Goal: Task Accomplishment & Management: Complete application form

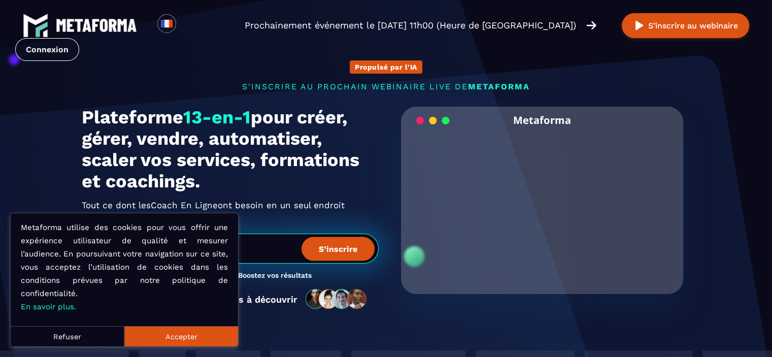
click at [182, 338] on button "Accepter" at bounding box center [181, 336] width 114 height 20
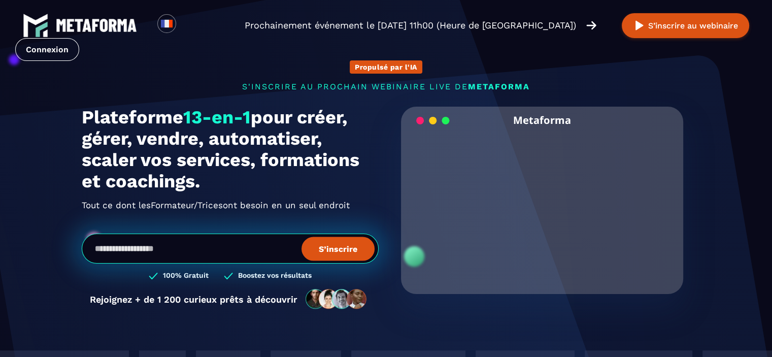
click at [91, 23] on img at bounding box center [96, 25] width 81 height 13
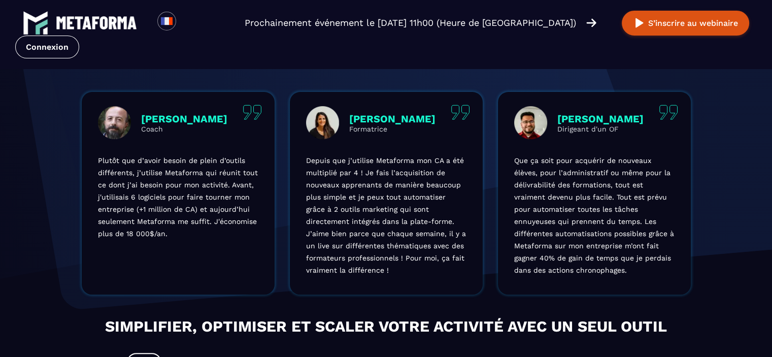
scroll to position [338, 0]
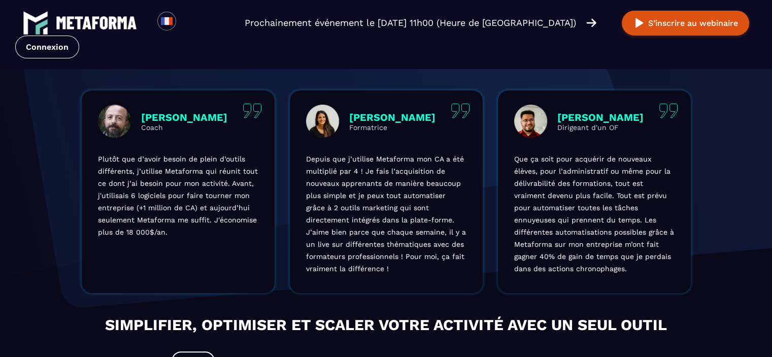
click at [95, 24] on img at bounding box center [96, 22] width 81 height 13
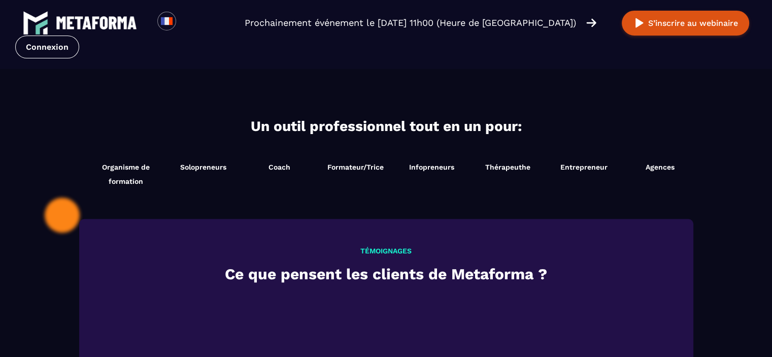
scroll to position [1032, 0]
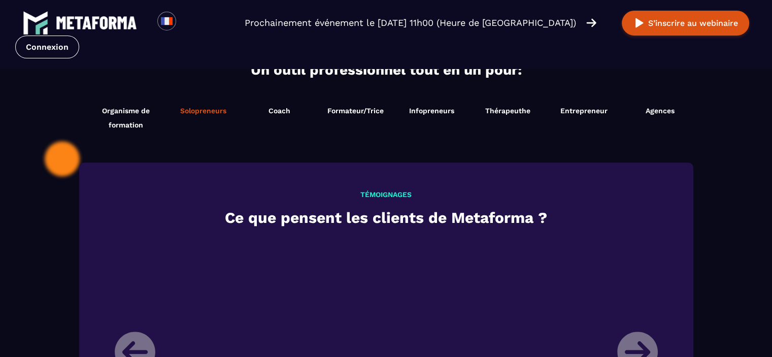
click at [205, 111] on span "Solopreneurs" at bounding box center [203, 111] width 46 height 8
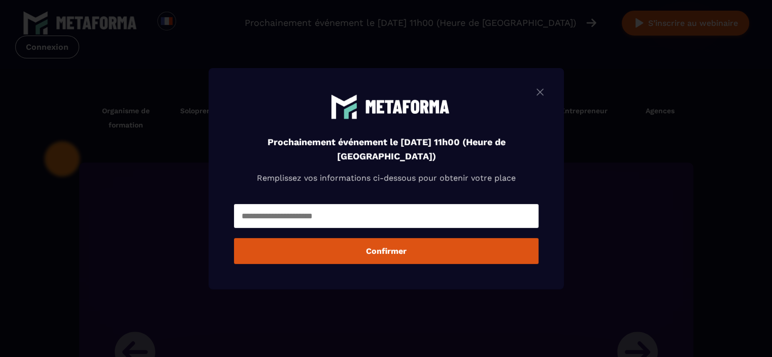
click at [540, 90] on img "Modal window" at bounding box center [540, 91] width 12 height 13
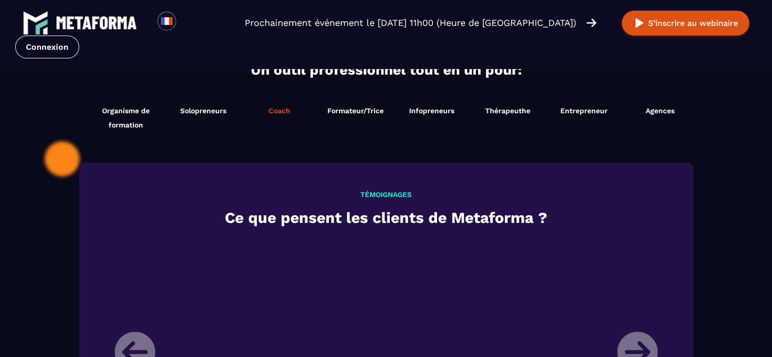
click at [276, 108] on span "Coach" at bounding box center [280, 111] width 22 height 8
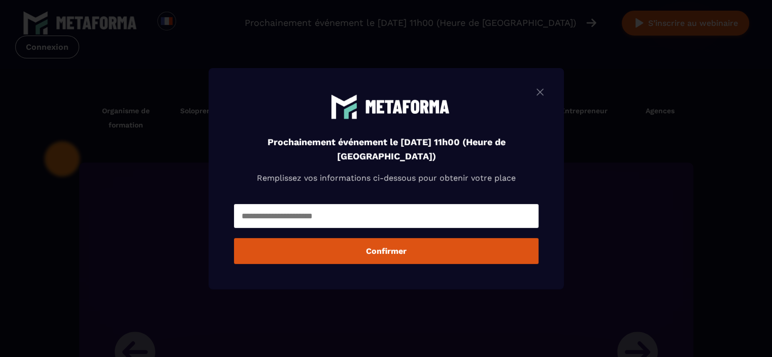
click at [539, 89] on img "Modal window" at bounding box center [540, 91] width 12 height 13
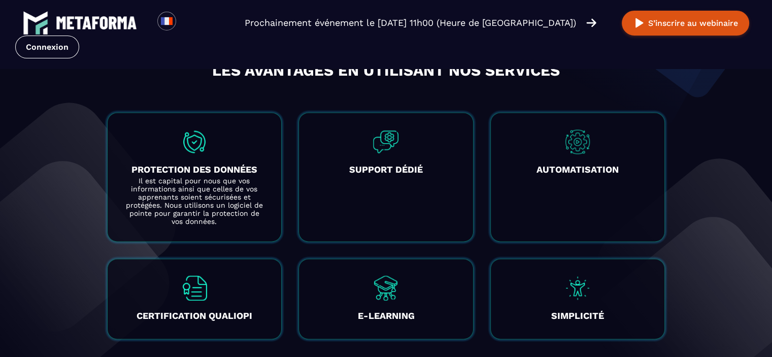
scroll to position [1860, 0]
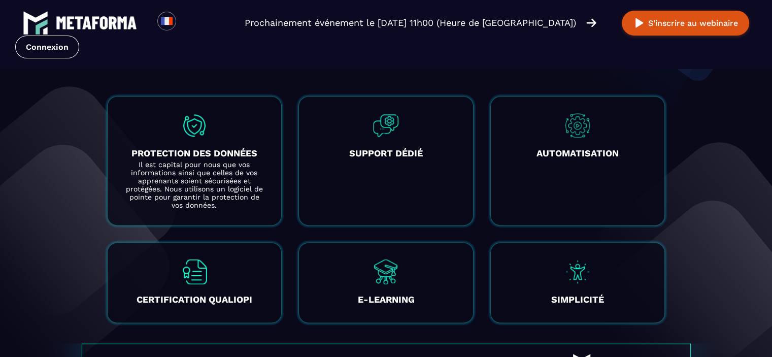
click at [196, 129] on img at bounding box center [194, 125] width 25 height 25
click at [194, 129] on img at bounding box center [194, 125] width 25 height 25
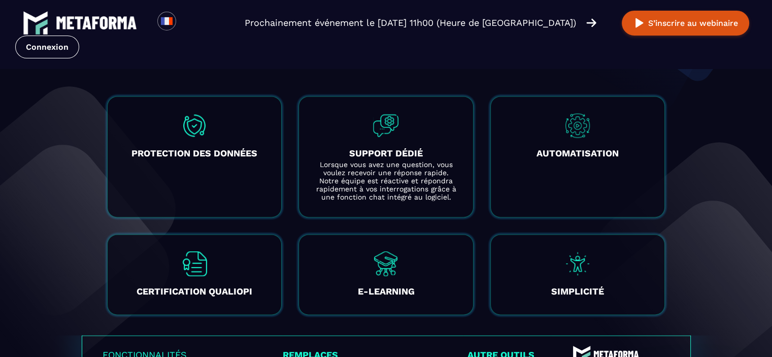
click at [343, 135] on div "SUPPORT DÉDIÉ Lorsque vous avez une question, vous voulez recevoir une réponse …" at bounding box center [385, 156] width 175 height 121
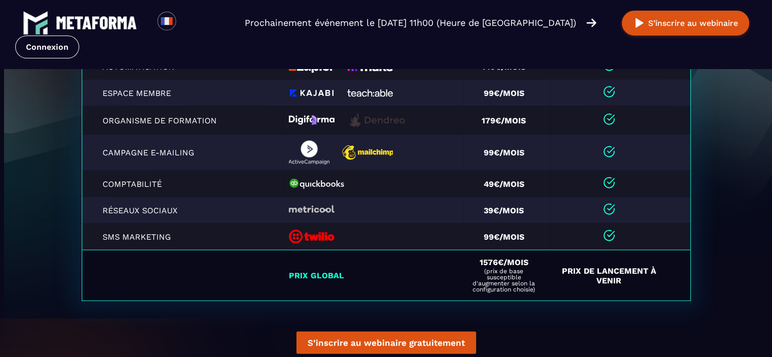
scroll to position [12, 0]
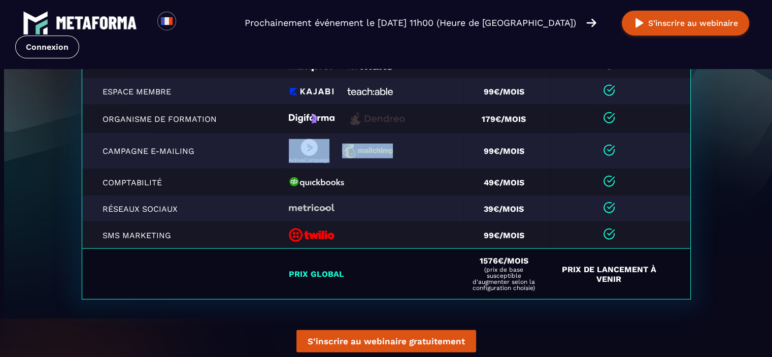
click at [421, 156] on div at bounding box center [371, 151] width 165 height 24
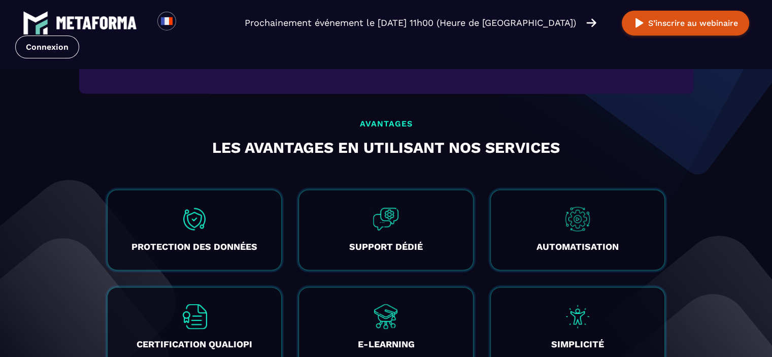
scroll to position [1783, 0]
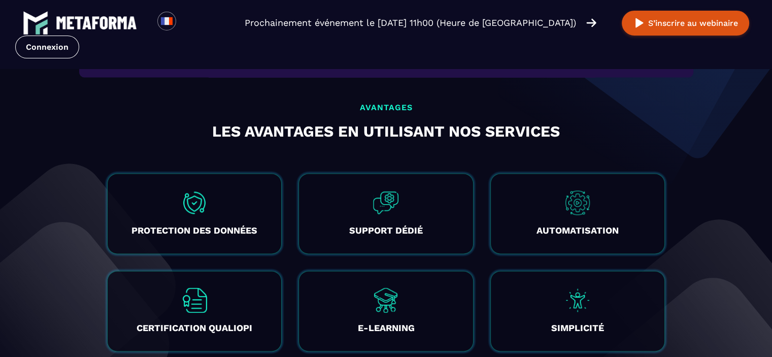
drag, startPoint x: 383, startPoint y: 98, endPoint x: 207, endPoint y: 4, distance: 200.1
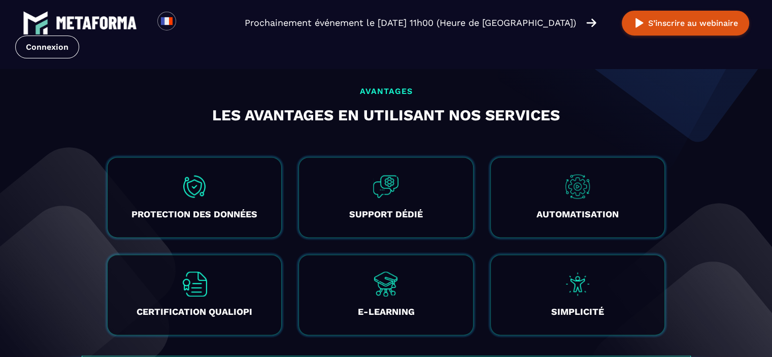
scroll to position [1767, 0]
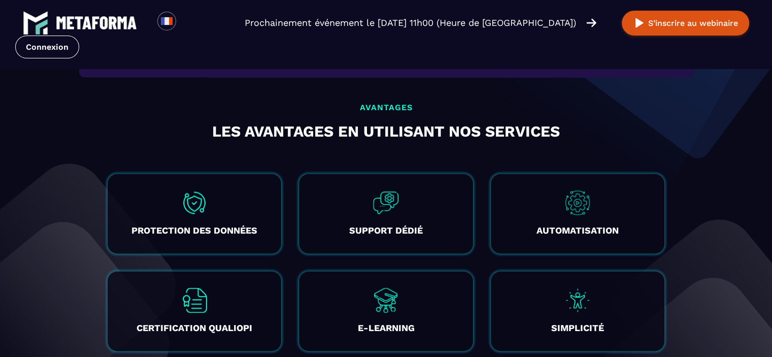
drag, startPoint x: 28, startPoint y: 220, endPoint x: 185, endPoint y: 10, distance: 262.2
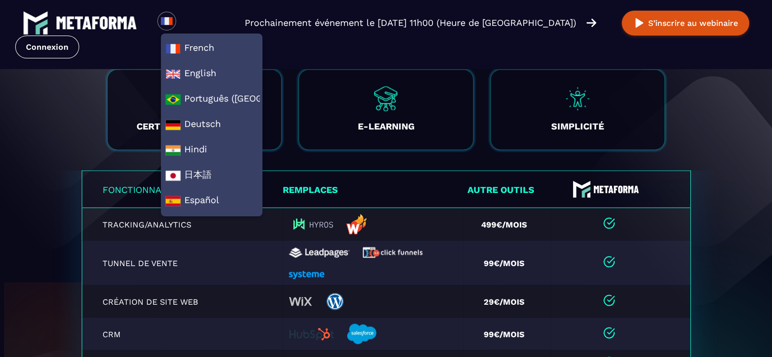
scroll to position [1970, 0]
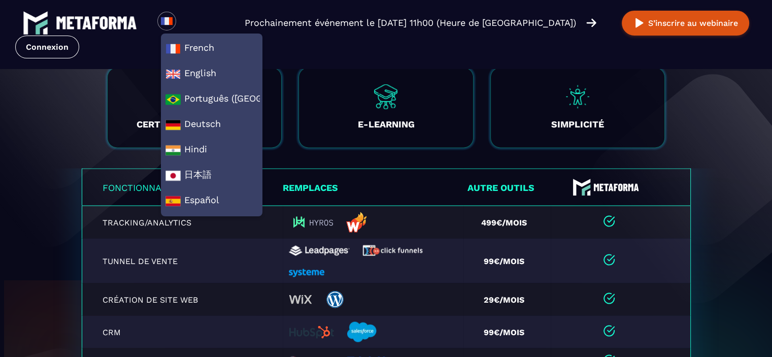
click at [683, 145] on img at bounding box center [660, 159] width 223 height 317
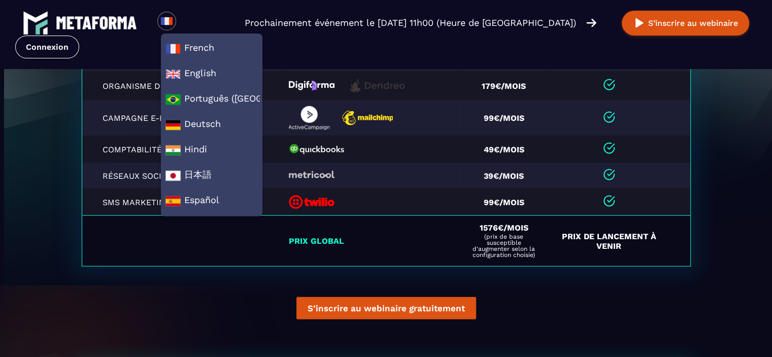
scroll to position [2511, 0]
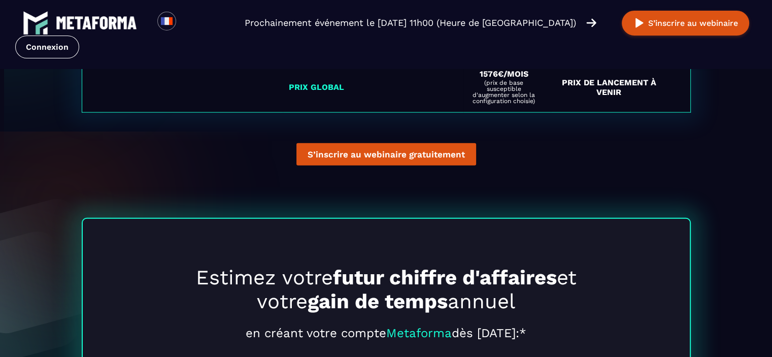
scroll to position [2528, 0]
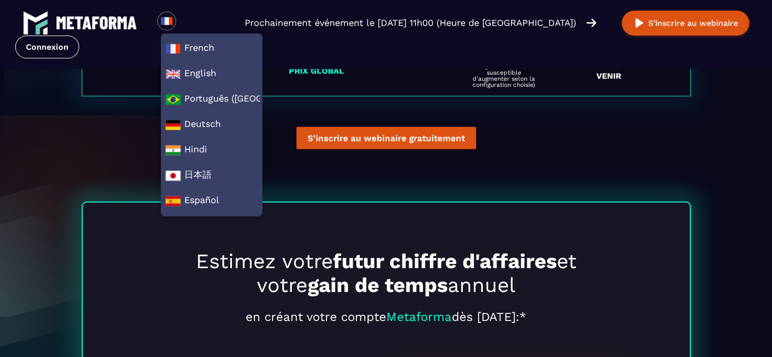
drag, startPoint x: 29, startPoint y: 121, endPoint x: 37, endPoint y: 122, distance: 7.7
click at [198, 50] on span "French" at bounding box center [211, 48] width 92 height 15
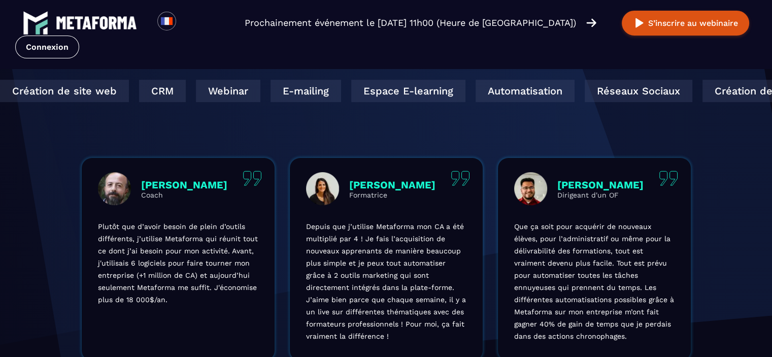
click at [433, 92] on div "Automatisation" at bounding box center [482, 91] width 99 height 22
click at [45, 48] on link "Connexion" at bounding box center [47, 47] width 64 height 23
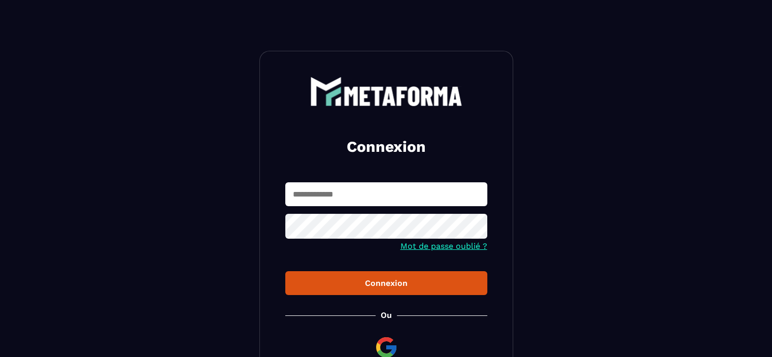
scroll to position [103, 0]
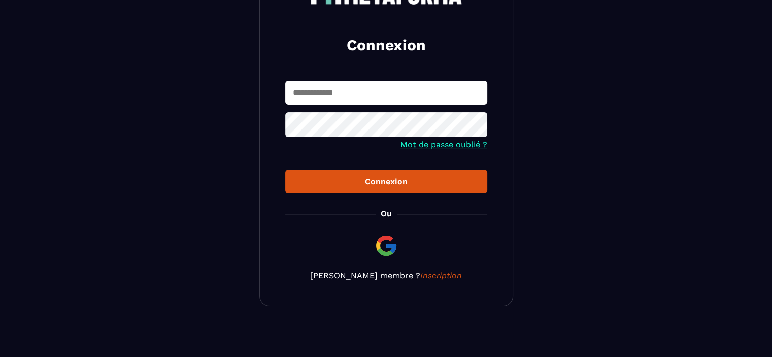
click at [384, 246] on img at bounding box center [386, 246] width 24 height 24
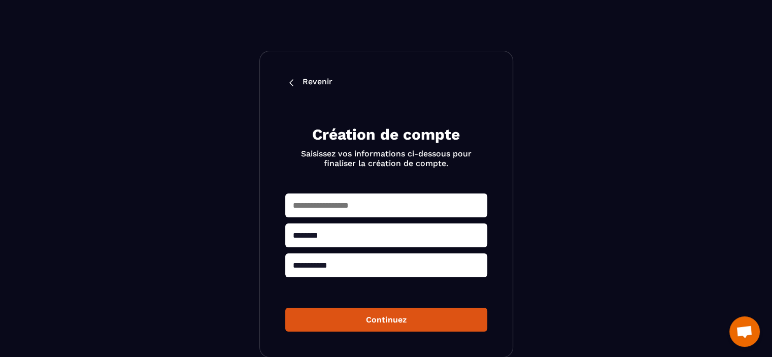
click at [370, 205] on input "text" at bounding box center [386, 205] width 202 height 24
click at [317, 211] on input "text" at bounding box center [386, 205] width 202 height 24
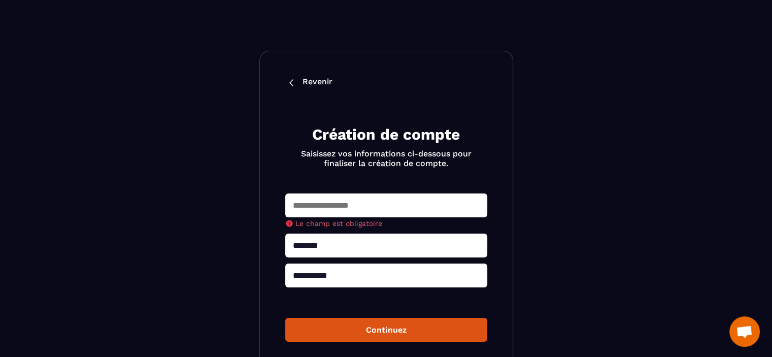
click at [326, 270] on input "**********" at bounding box center [386, 275] width 202 height 24
click at [325, 268] on input "**********" at bounding box center [386, 275] width 202 height 24
drag, startPoint x: 325, startPoint y: 268, endPoint x: 319, endPoint y: 270, distance: 6.9
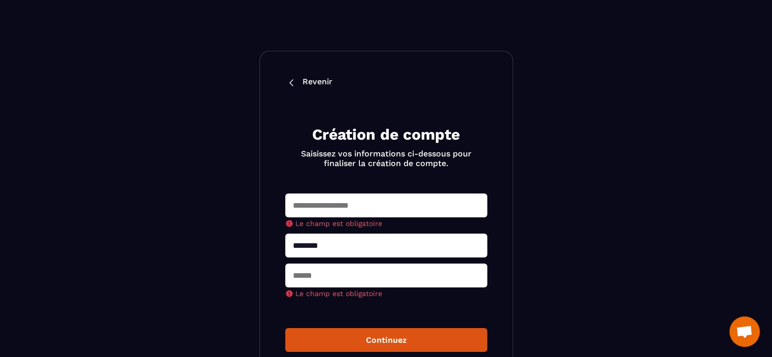
paste input "**********"
type input "**********"
click at [320, 283] on div "Le champ est obligatoire" at bounding box center [386, 280] width 202 height 34
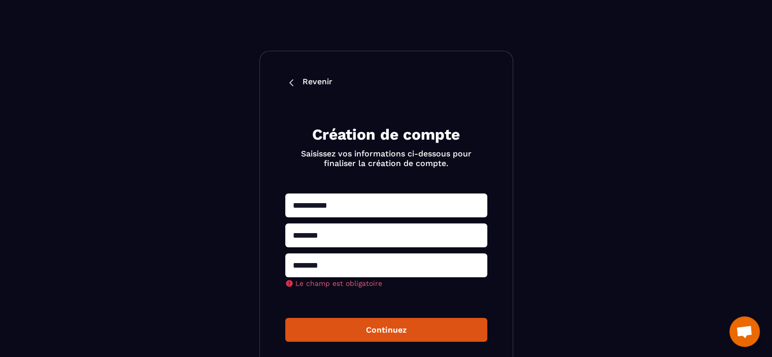
type input "*******"
click at [438, 293] on div "**********" at bounding box center [386, 267] width 202 height 148
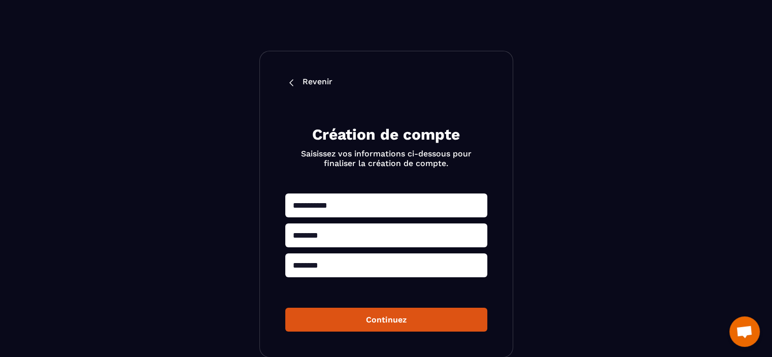
click at [381, 324] on button "Continuez" at bounding box center [386, 320] width 202 height 24
